Goal: Information Seeking & Learning: Learn about a topic

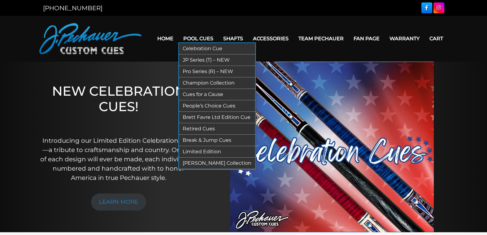
click at [205, 117] on link "Brett Favre Ltd Edition Cue" at bounding box center [217, 117] width 76 height 11
click at [199, 104] on link "People’s Choice Cues" at bounding box center [217, 105] width 76 height 11
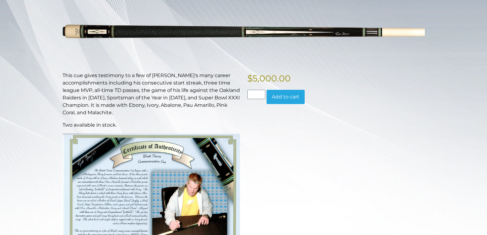
scroll to position [31, 0]
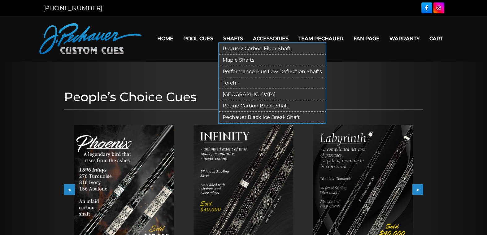
click at [243, 47] on link "Rogue 2 Carbon Fiber Shaft" at bounding box center [272, 48] width 107 height 11
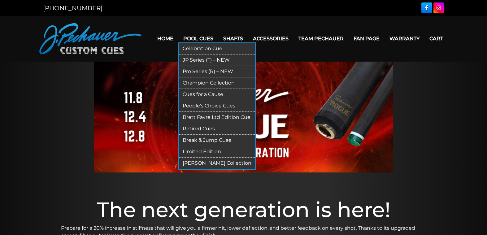
click at [215, 140] on link "Break & Jump Cues" at bounding box center [217, 140] width 76 height 11
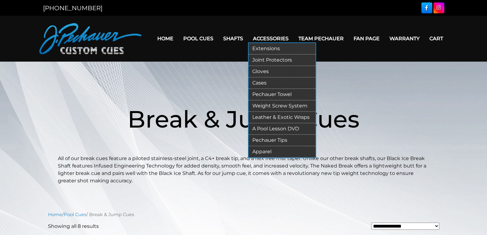
click at [263, 70] on link "Gloves" at bounding box center [281, 71] width 67 height 11
